Goal: Information Seeking & Learning: Learn about a topic

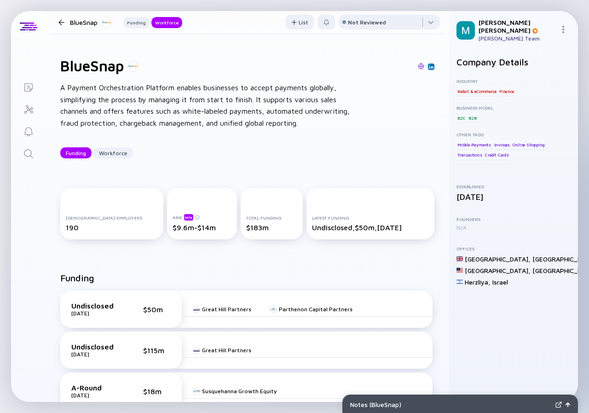
scroll to position [1012, 0]
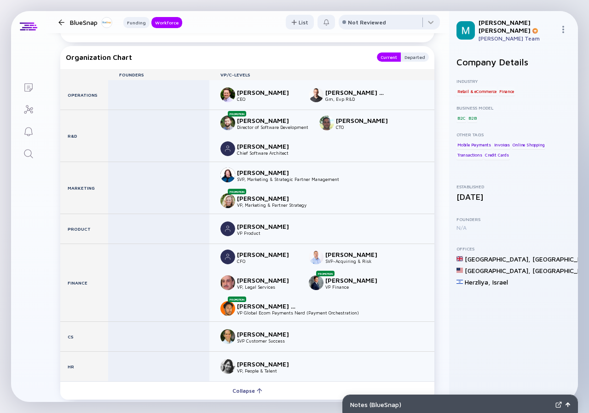
click at [63, 23] on div at bounding box center [61, 22] width 6 height 6
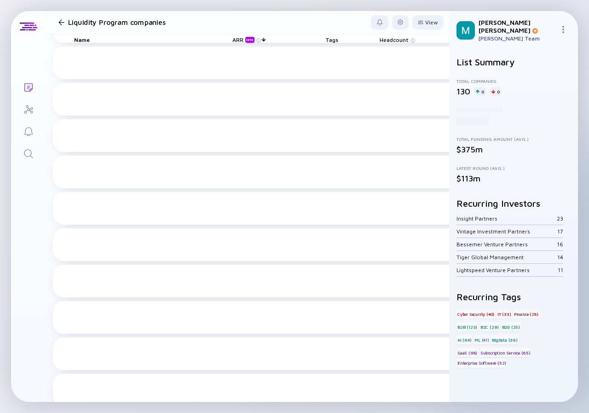
scroll to position [1894, 0]
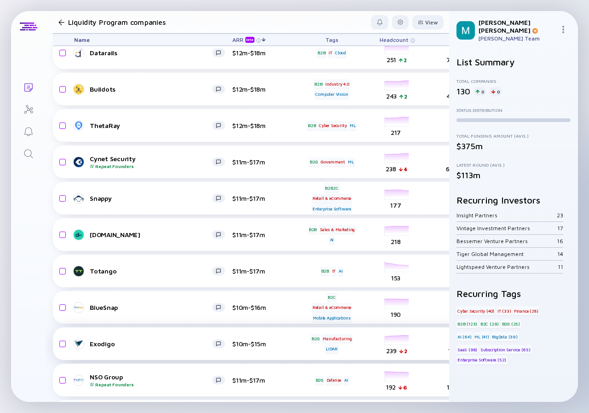
click at [147, 344] on div "Exodigo" at bounding box center [151, 343] width 122 height 8
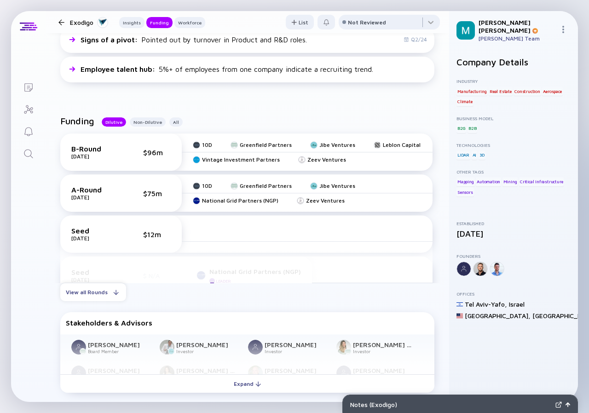
scroll to position [368, 0]
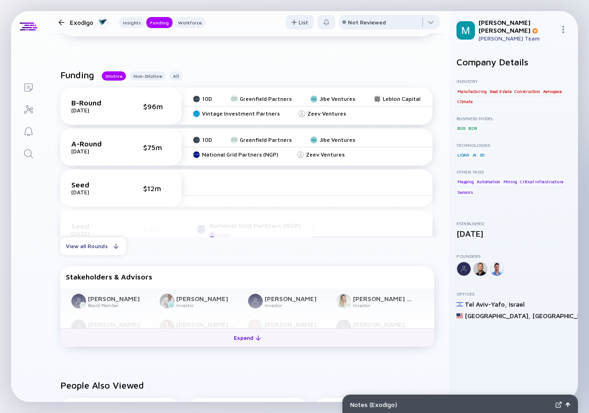
click at [236, 333] on div "Expand" at bounding box center [247, 337] width 38 height 14
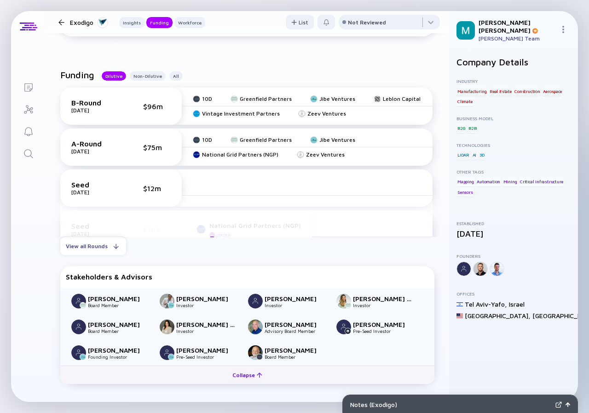
click at [249, 382] on div "Collapse" at bounding box center [247, 374] width 41 height 14
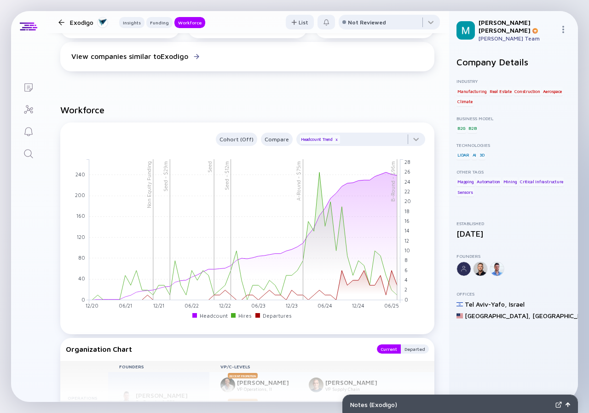
scroll to position [920, 0]
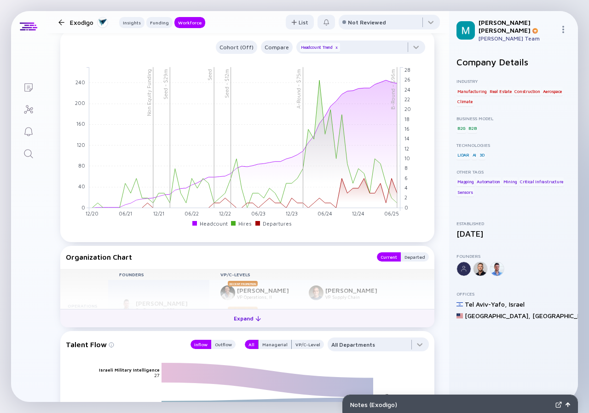
click at [247, 320] on div "Expand" at bounding box center [247, 318] width 38 height 14
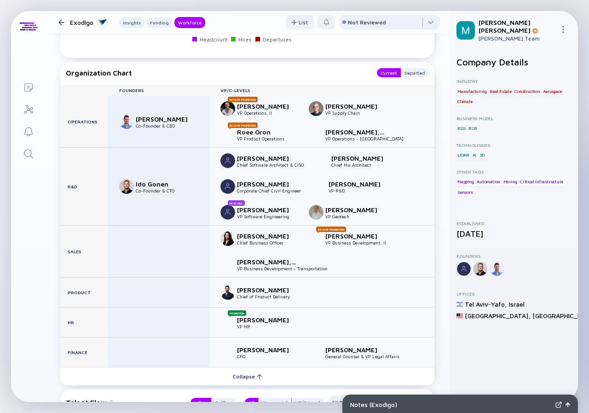
scroll to position [1150, 0]
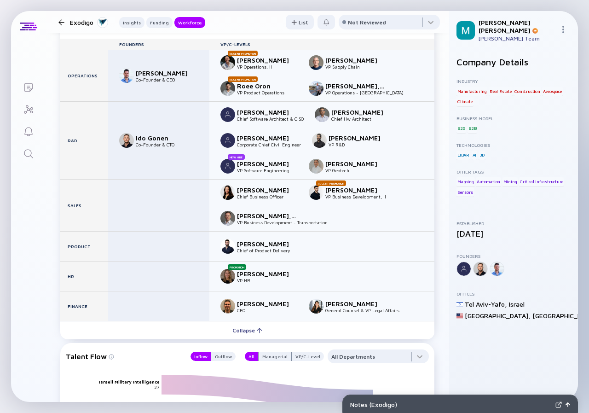
click at [57, 24] on div at bounding box center [61, 22] width 13 height 6
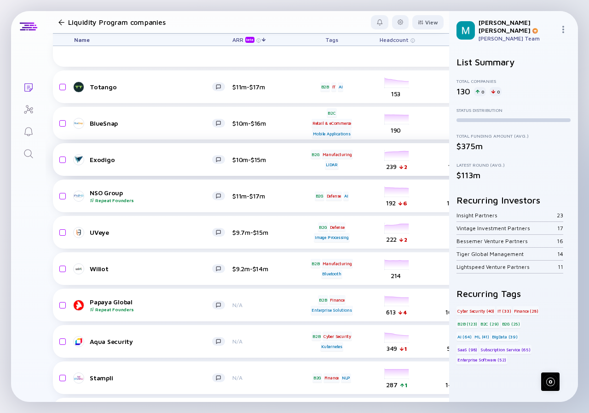
scroll to position [2170, 0]
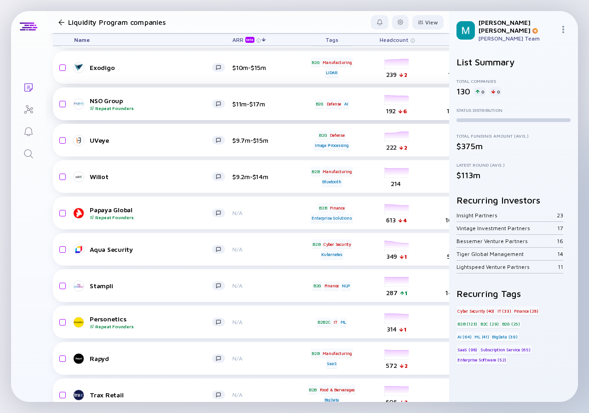
click at [141, 101] on div "NSO Group Repeat Founders" at bounding box center [151, 104] width 122 height 14
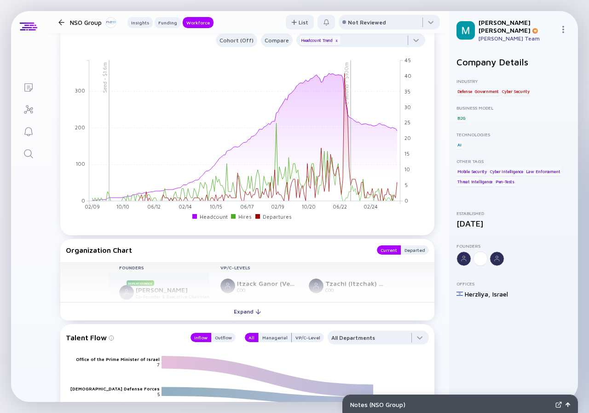
scroll to position [828, 0]
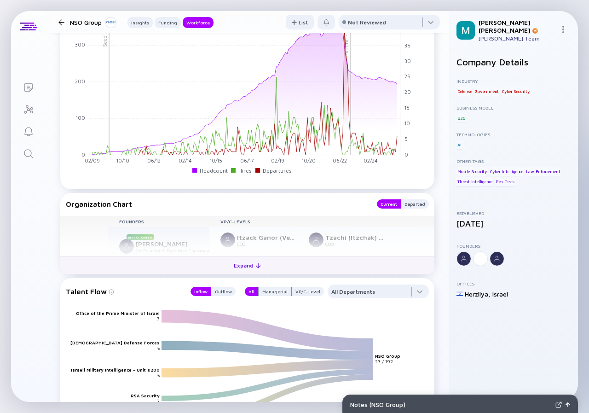
click at [243, 268] on div "Expand" at bounding box center [247, 265] width 38 height 14
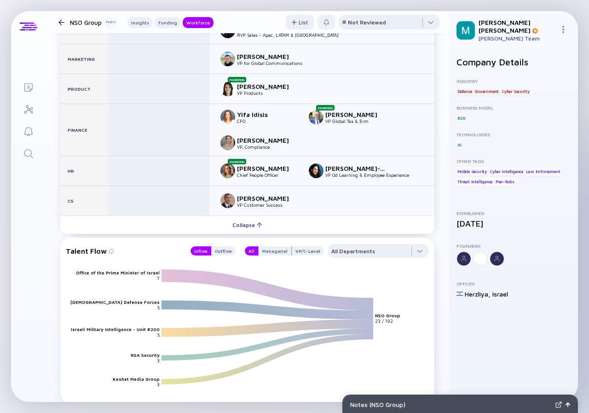
scroll to position [1104, 0]
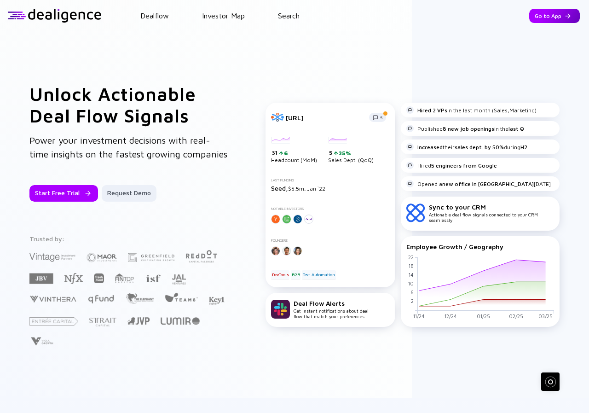
click at [533, 19] on div "Go to App" at bounding box center [554, 16] width 51 height 14
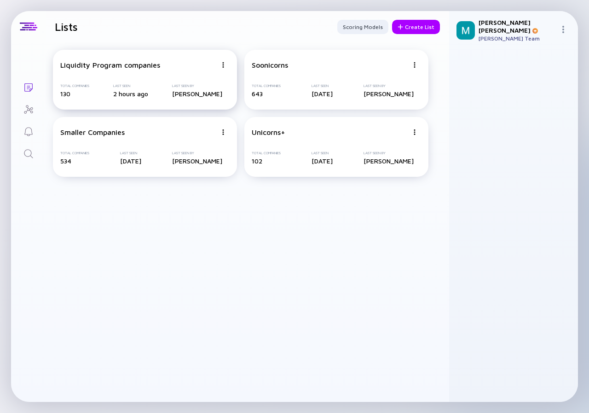
click at [125, 70] on div "Liquidity Program companies Total Companies 130 Last Seen 2 hours ago Last Seen…" at bounding box center [145, 80] width 184 height 60
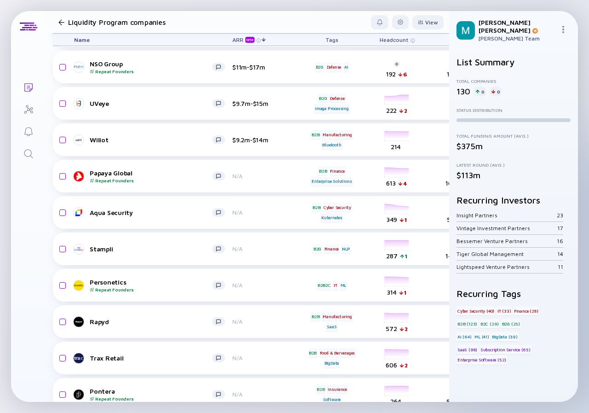
scroll to position [2253, 0]
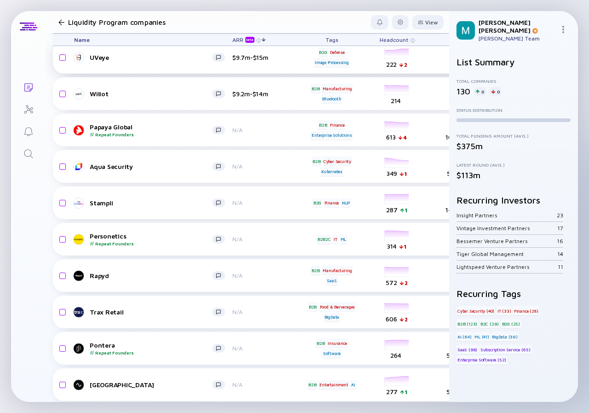
click at [151, 61] on link "UVeye" at bounding box center [153, 57] width 158 height 11
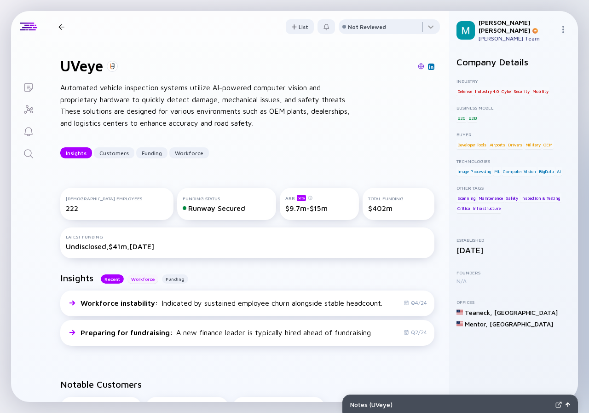
click at [138, 281] on div "Workforce" at bounding box center [142, 278] width 31 height 9
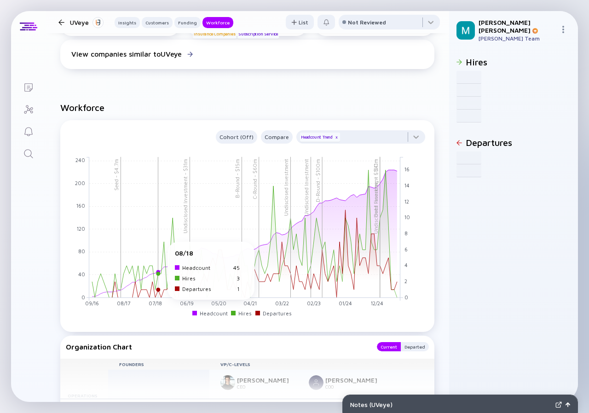
scroll to position [1012, 0]
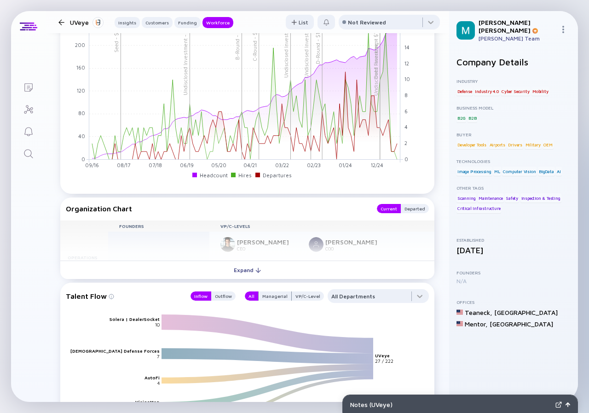
click at [241, 272] on div "Expand" at bounding box center [247, 270] width 38 height 14
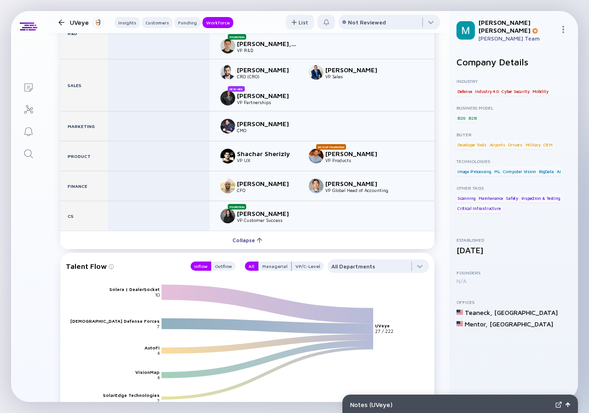
scroll to position [1242, 0]
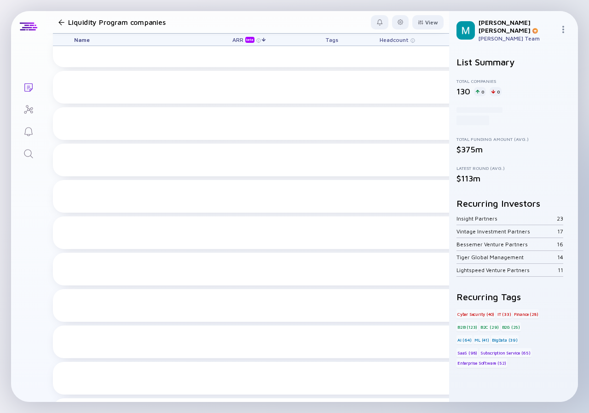
scroll to position [2253, 0]
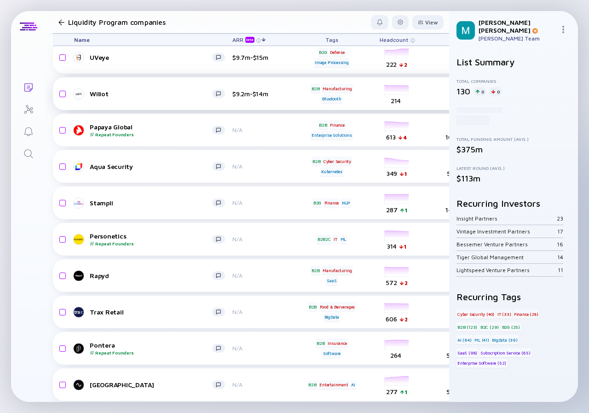
click at [132, 91] on div "Wiliot" at bounding box center [151, 94] width 122 height 8
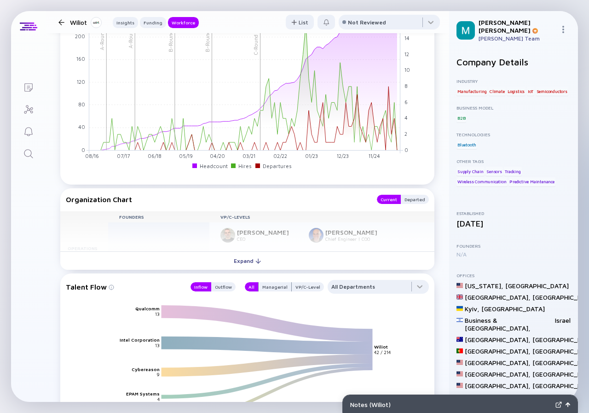
scroll to position [1012, 0]
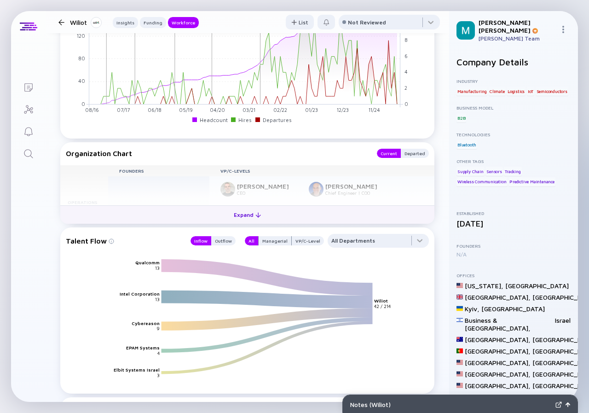
click at [243, 222] on div "Expand" at bounding box center [247, 214] width 38 height 14
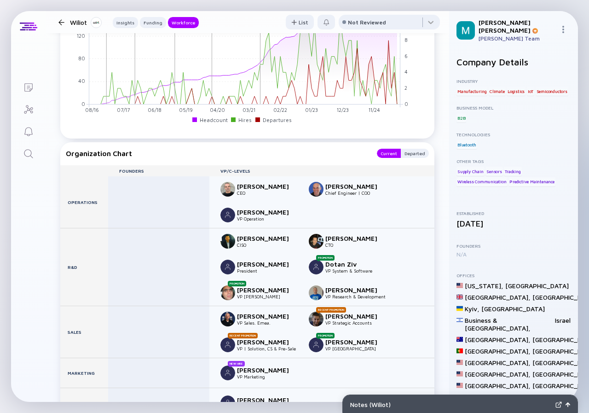
scroll to position [1150, 0]
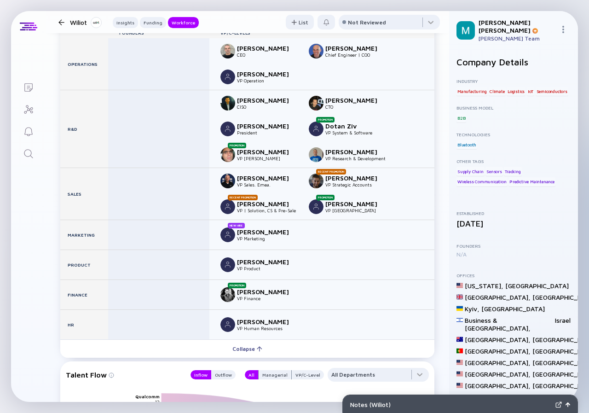
click at [61, 21] on div at bounding box center [61, 22] width 6 height 6
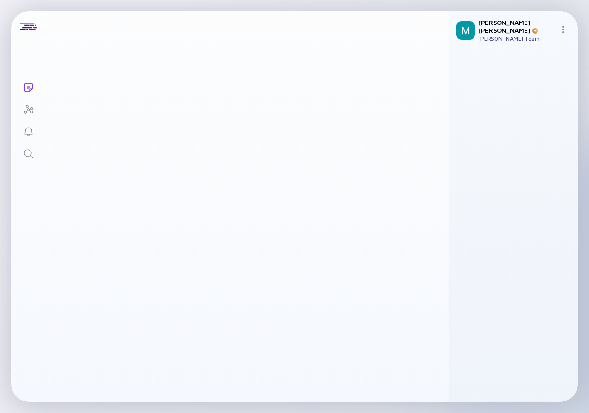
scroll to position [2253, 0]
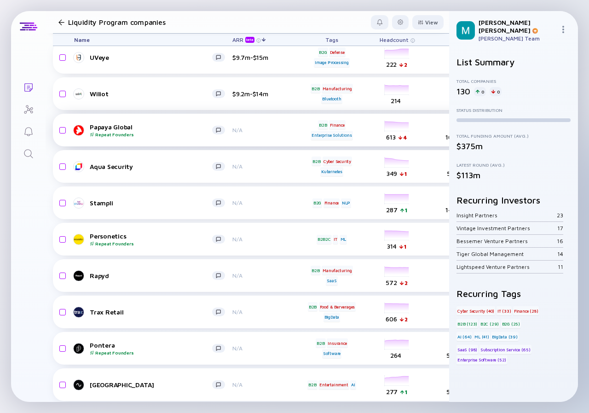
click at [142, 133] on div "Repeat Founders" at bounding box center [151, 135] width 122 height 6
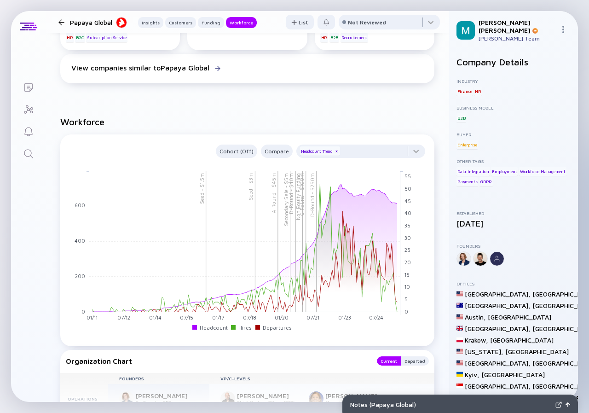
scroll to position [1196, 0]
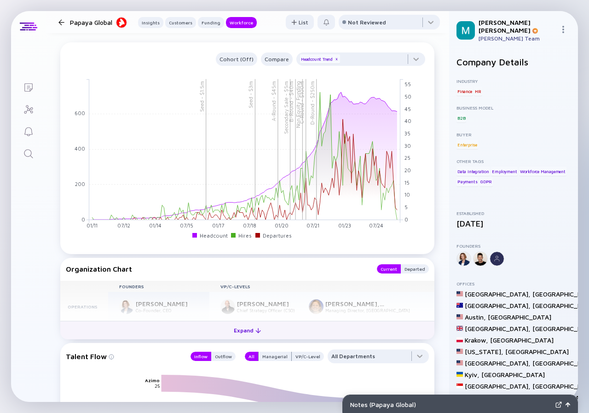
click at [241, 326] on div "Expand" at bounding box center [247, 330] width 38 height 14
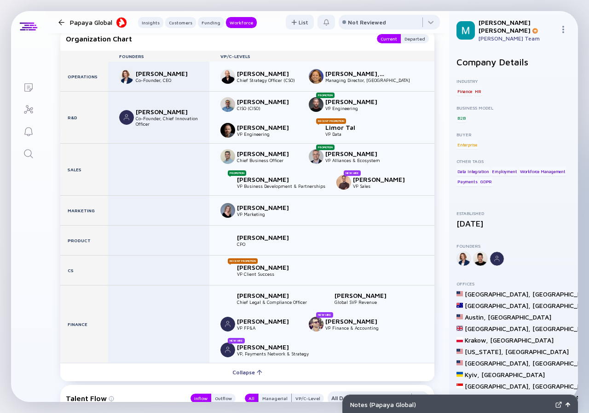
scroll to position [1564, 0]
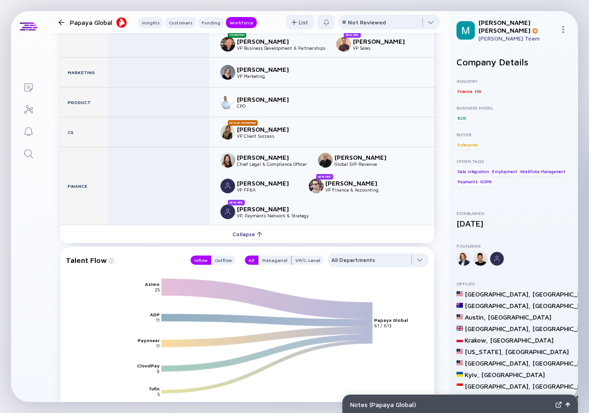
click at [61, 22] on div at bounding box center [61, 22] width 6 height 6
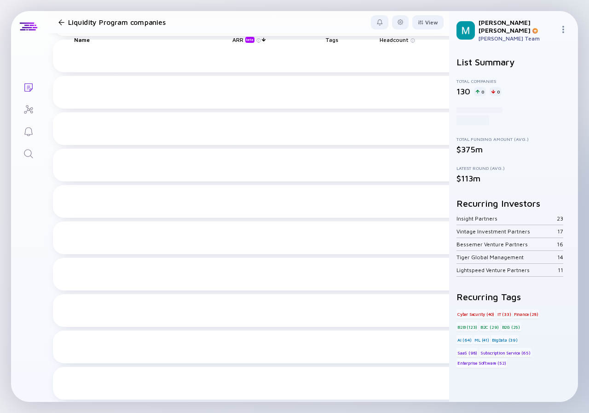
scroll to position [2253, 0]
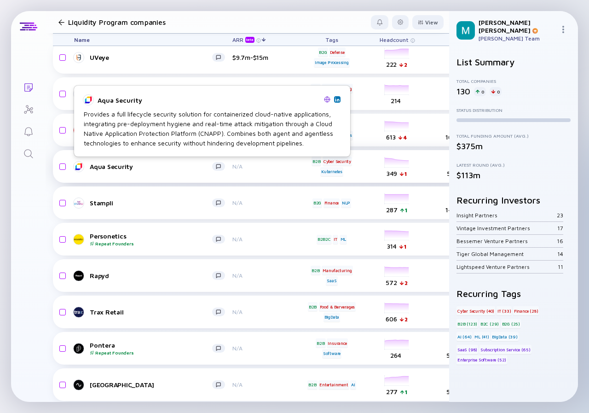
click at [158, 165] on div "Aqua Security" at bounding box center [151, 166] width 122 height 8
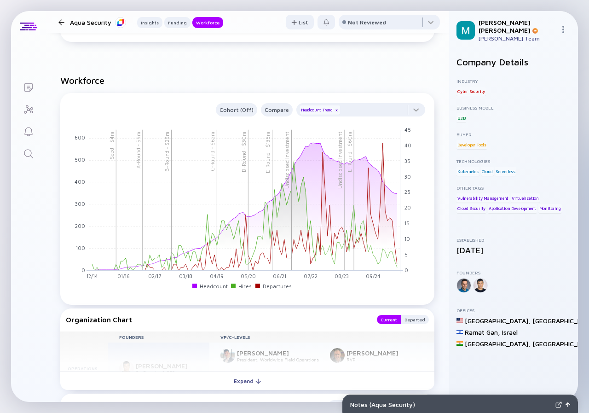
scroll to position [1012, 0]
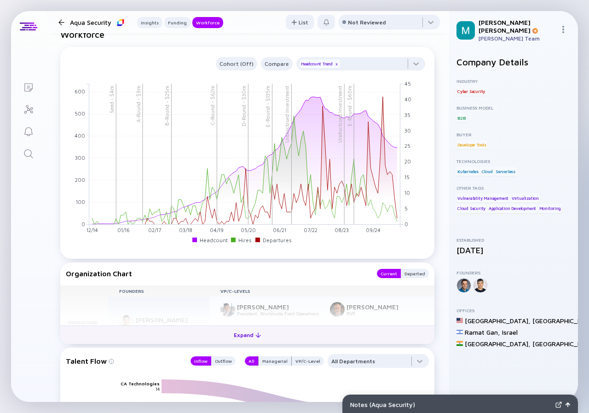
click at [240, 333] on div "Expand" at bounding box center [247, 334] width 38 height 14
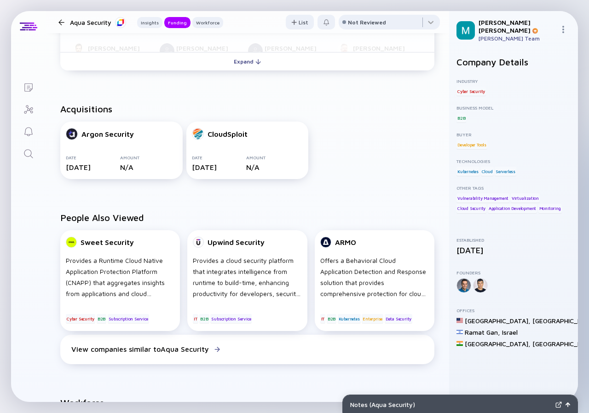
scroll to position [598, 0]
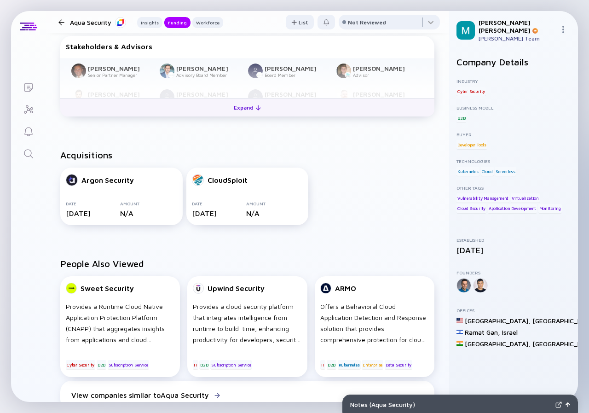
click at [242, 107] on div "Expand" at bounding box center [247, 107] width 38 height 14
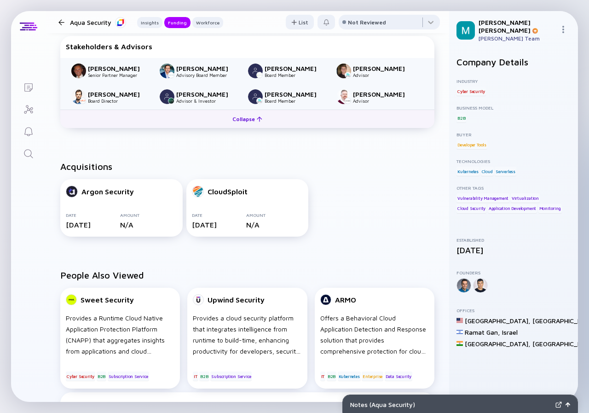
click at [242, 107] on div "Vuk Romanovic Senior Partner Manager Sunil Seshadri Advisory Board Member James…" at bounding box center [247, 84] width 374 height 52
click at [242, 116] on div "Collapse" at bounding box center [247, 119] width 41 height 14
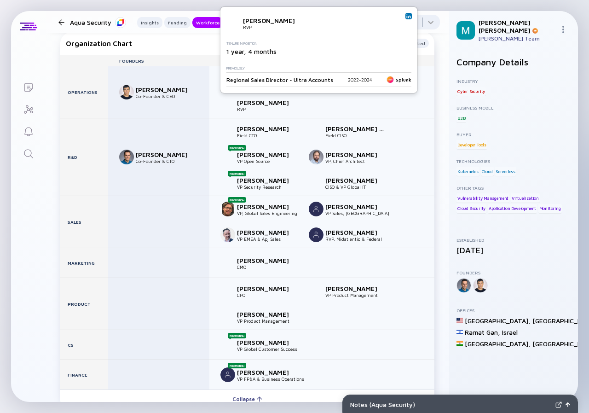
scroll to position [1288, 0]
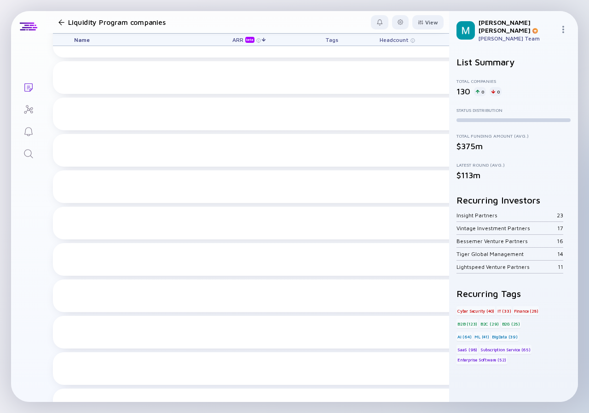
scroll to position [2253, 0]
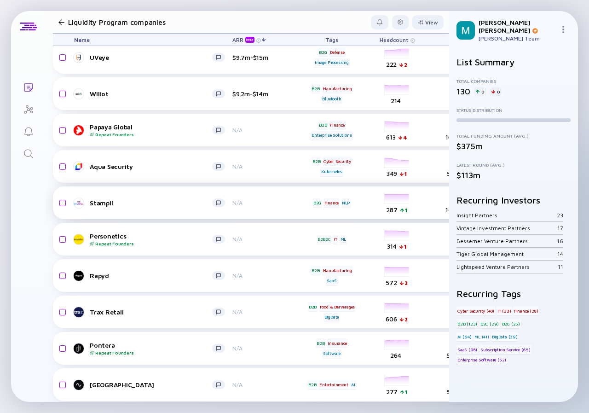
click at [148, 212] on div "Stampli N/A B2G Finance NLP headcount-stampli 287 1 Headcount salesColumn-stamp…" at bounding box center [526, 202] width 946 height 33
click at [160, 199] on div "Stampli" at bounding box center [151, 203] width 122 height 8
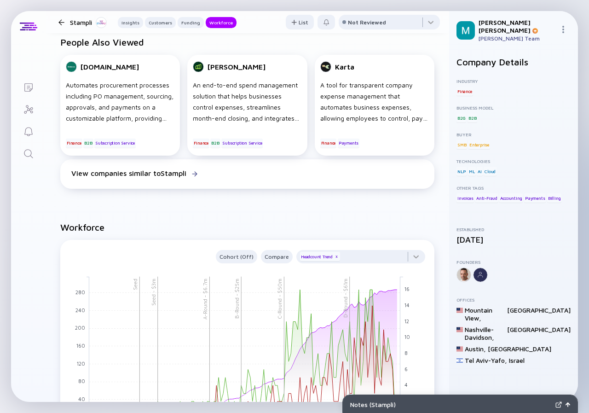
scroll to position [966, 0]
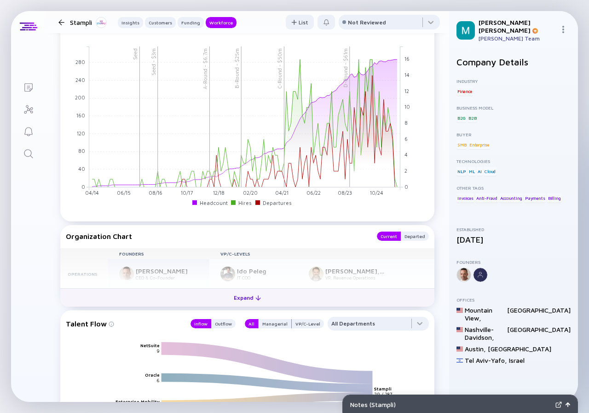
click at [243, 299] on div "Expand" at bounding box center [247, 297] width 38 height 14
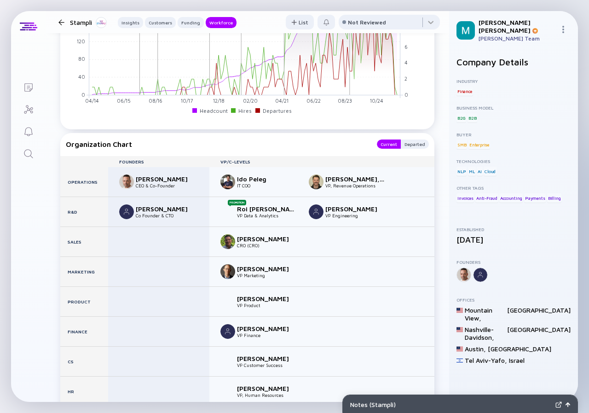
scroll to position [1104, 0]
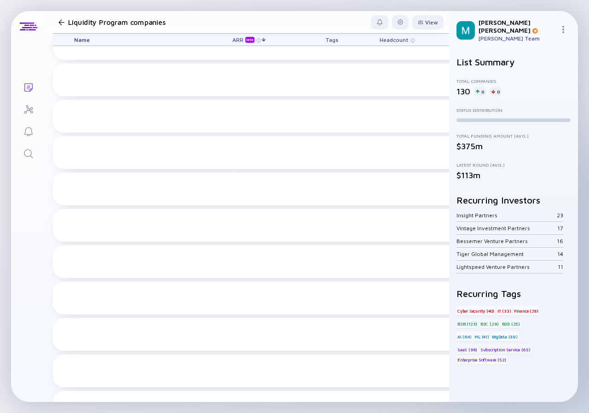
scroll to position [2253, 0]
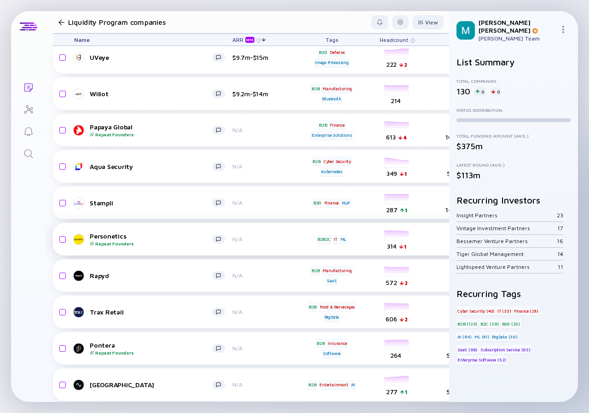
click at [161, 235] on div "Personetics Repeat Founders" at bounding box center [151, 239] width 122 height 14
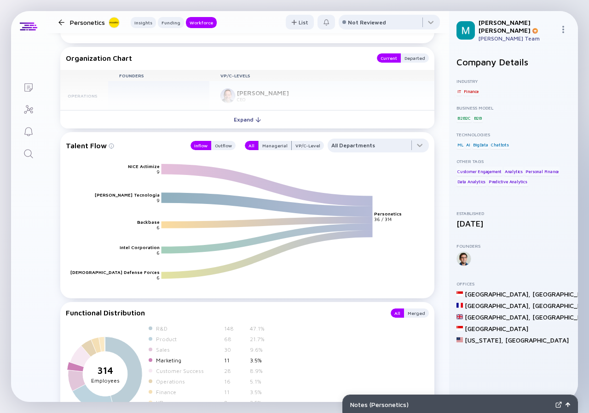
scroll to position [1032, 0]
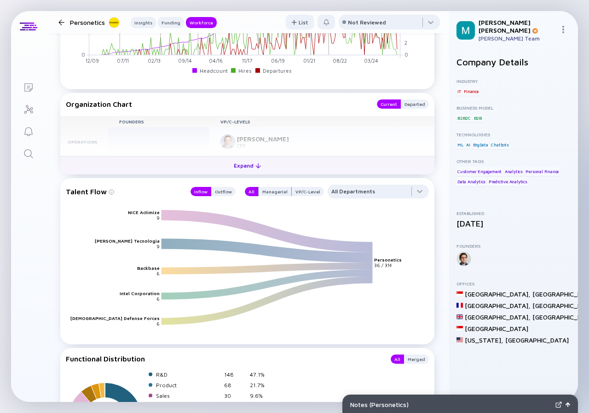
click at [246, 167] on div "Expand" at bounding box center [247, 165] width 38 height 14
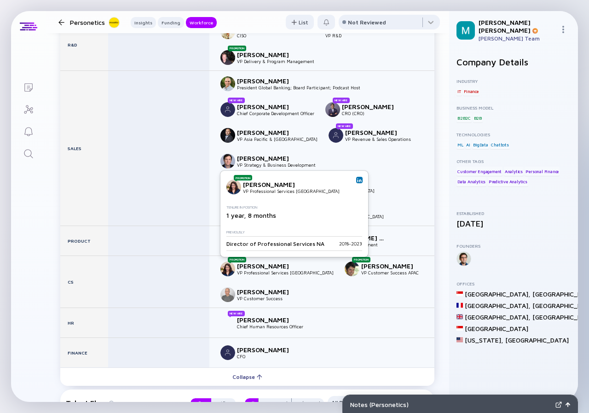
scroll to position [1215, 0]
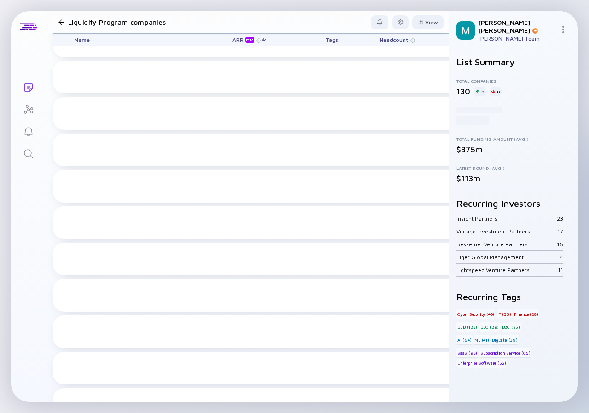
scroll to position [2253, 0]
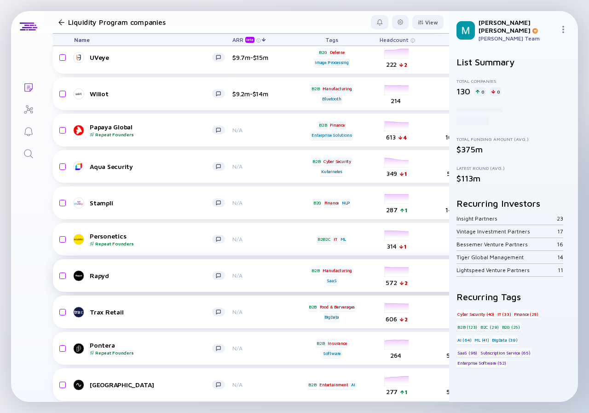
click at [126, 275] on div "Rapyd" at bounding box center [151, 275] width 122 height 8
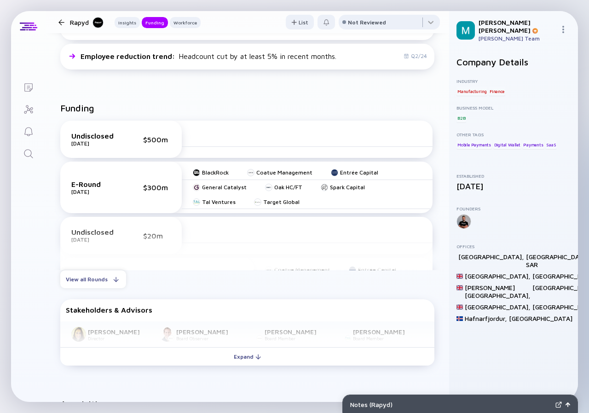
scroll to position [368, 0]
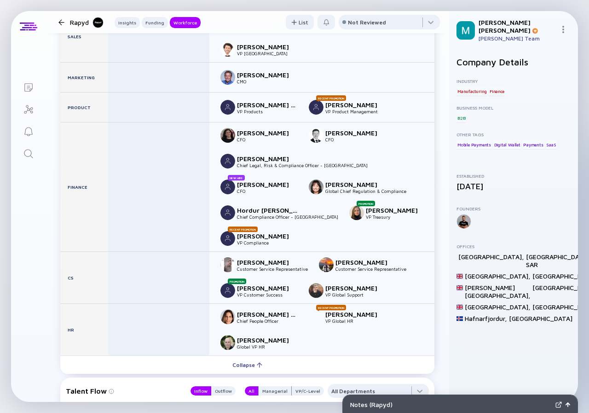
scroll to position [1426, 0]
